Goal: Find specific page/section: Find specific page/section

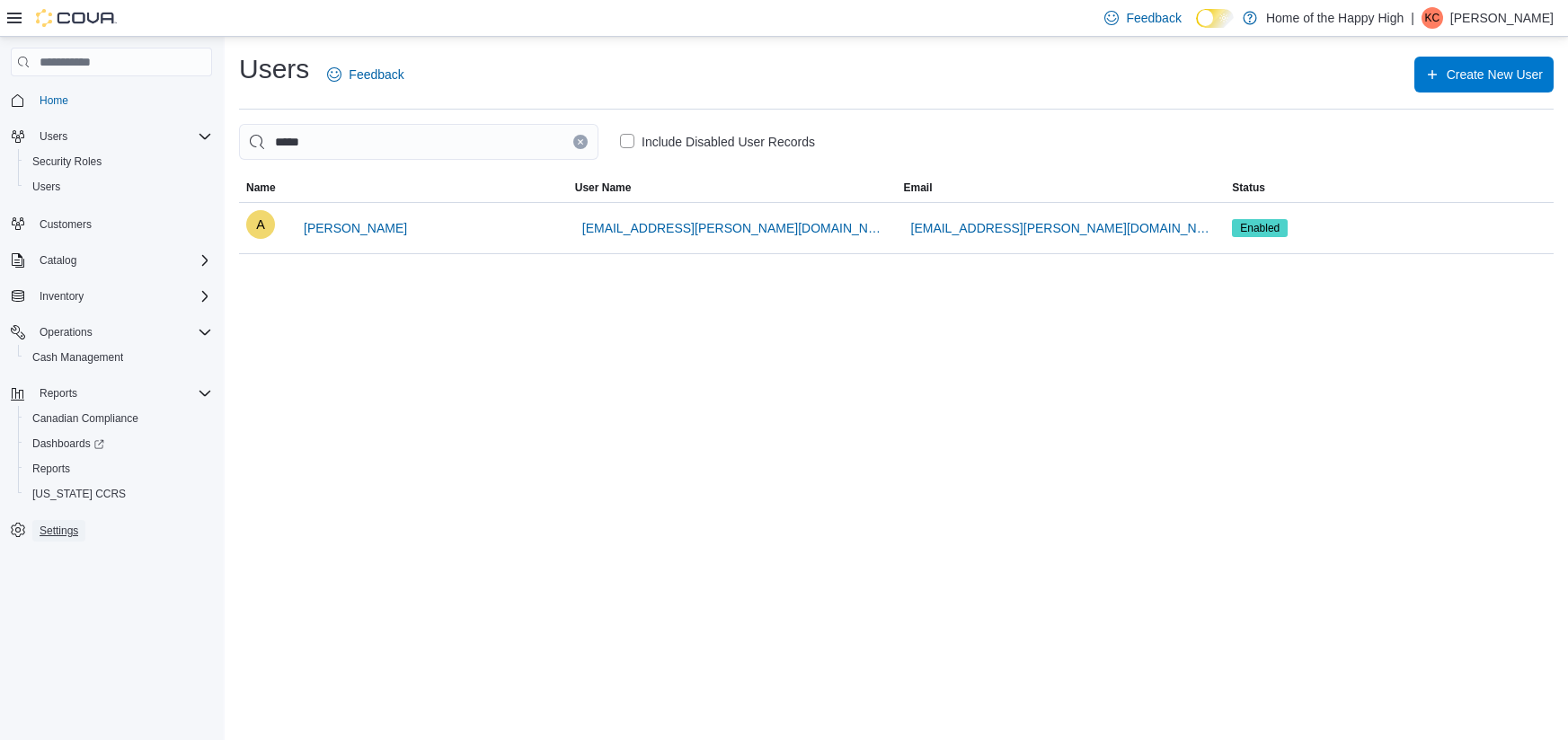
drag, startPoint x: 70, startPoint y: 534, endPoint x: 89, endPoint y: 537, distance: 19.2
click at [70, 535] on span "Settings" at bounding box center [59, 530] width 39 height 14
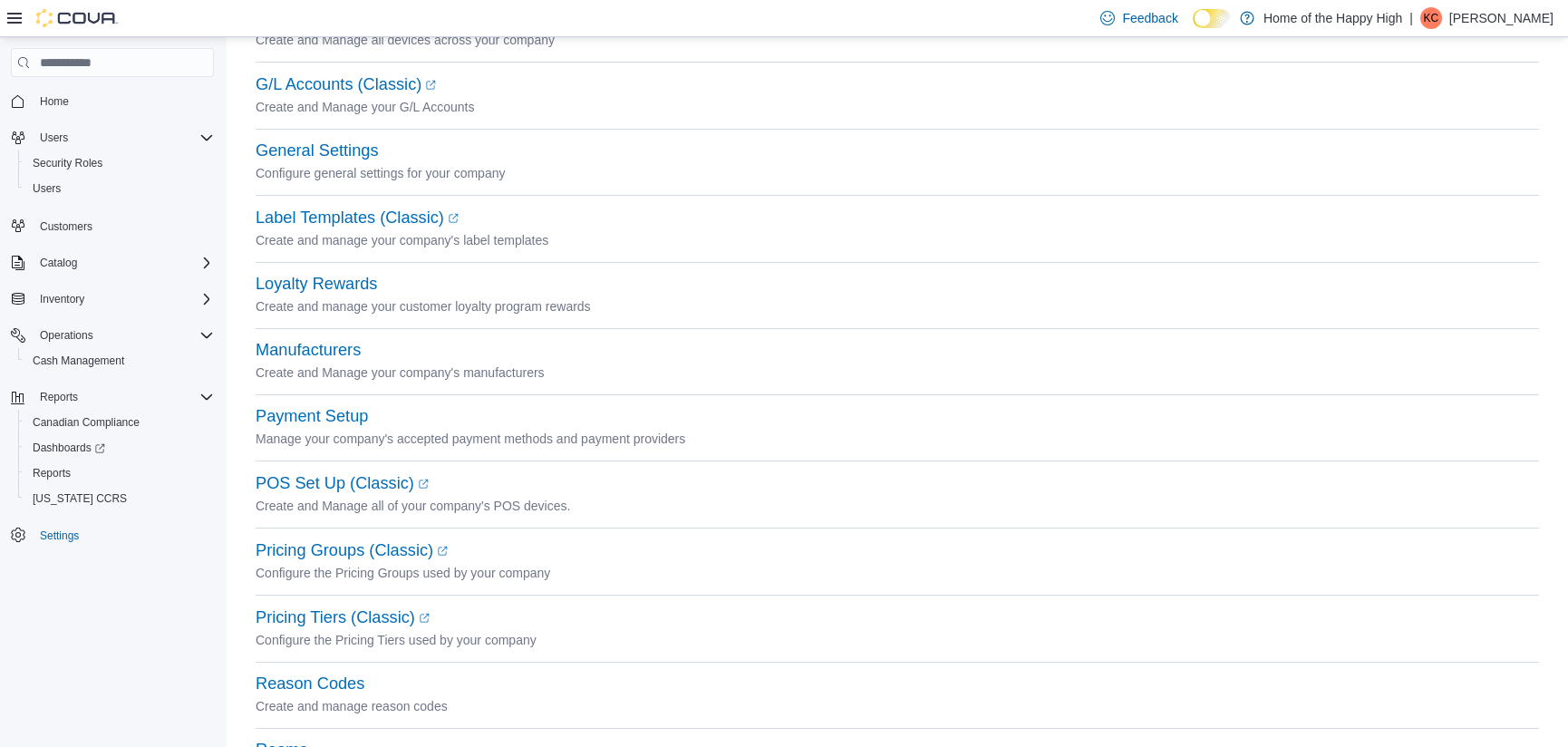
scroll to position [340, 0]
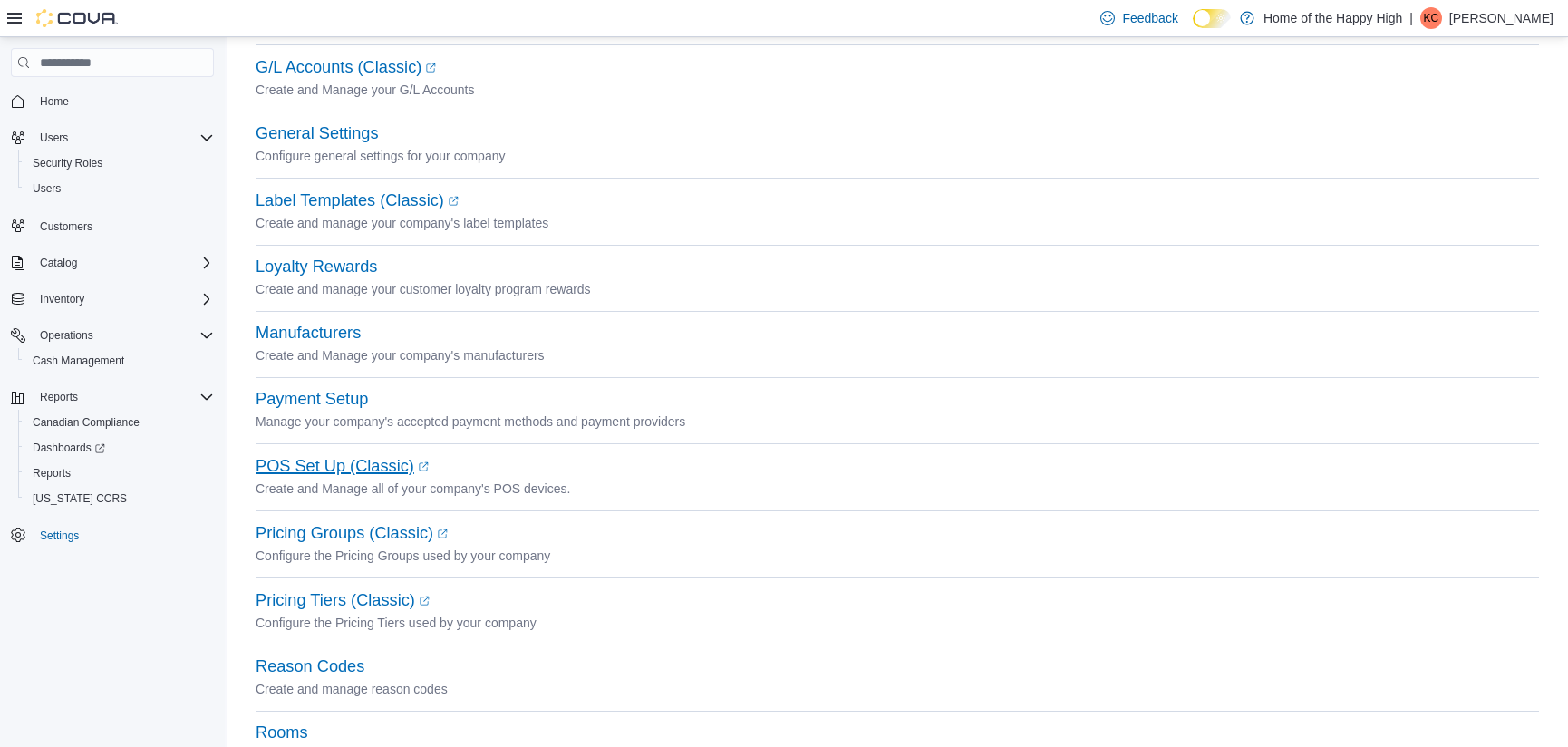
click at [311, 464] on link "POS Set Up (Classic) (opens in a new tab or window)" at bounding box center [342, 465] width 173 height 18
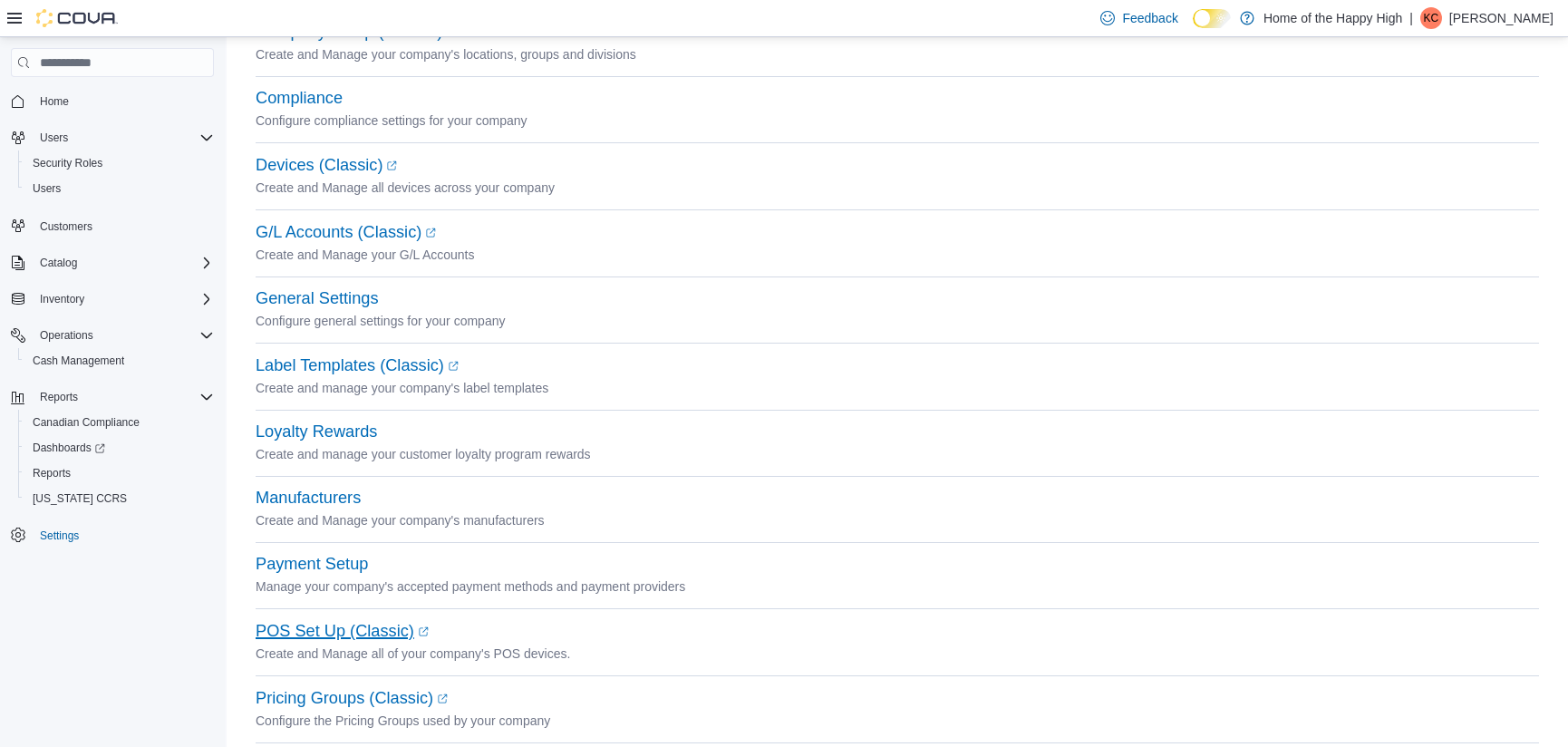
scroll to position [0, 0]
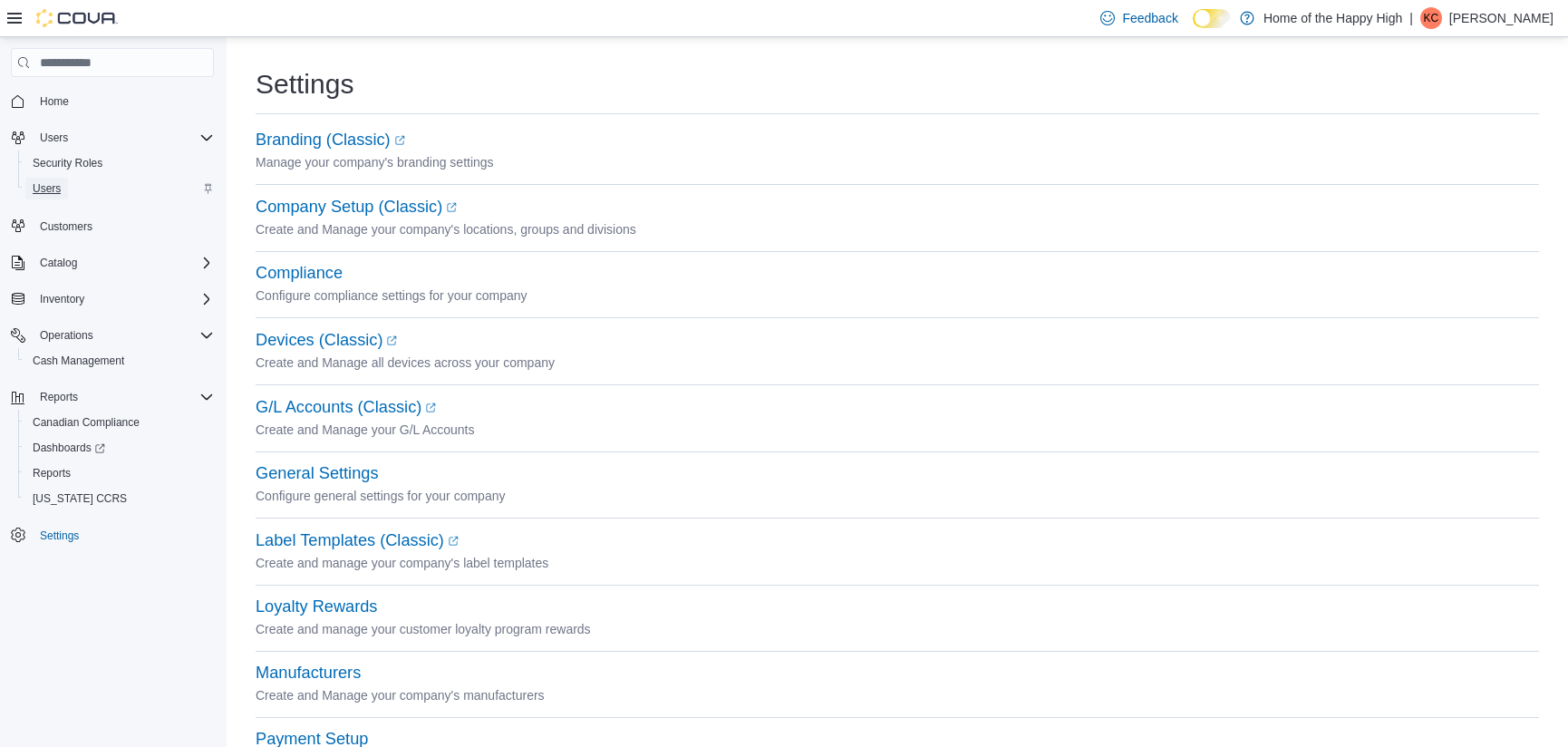
click at [55, 190] on span "Users" at bounding box center [46, 188] width 28 height 14
